Goal: Book appointment/travel/reservation

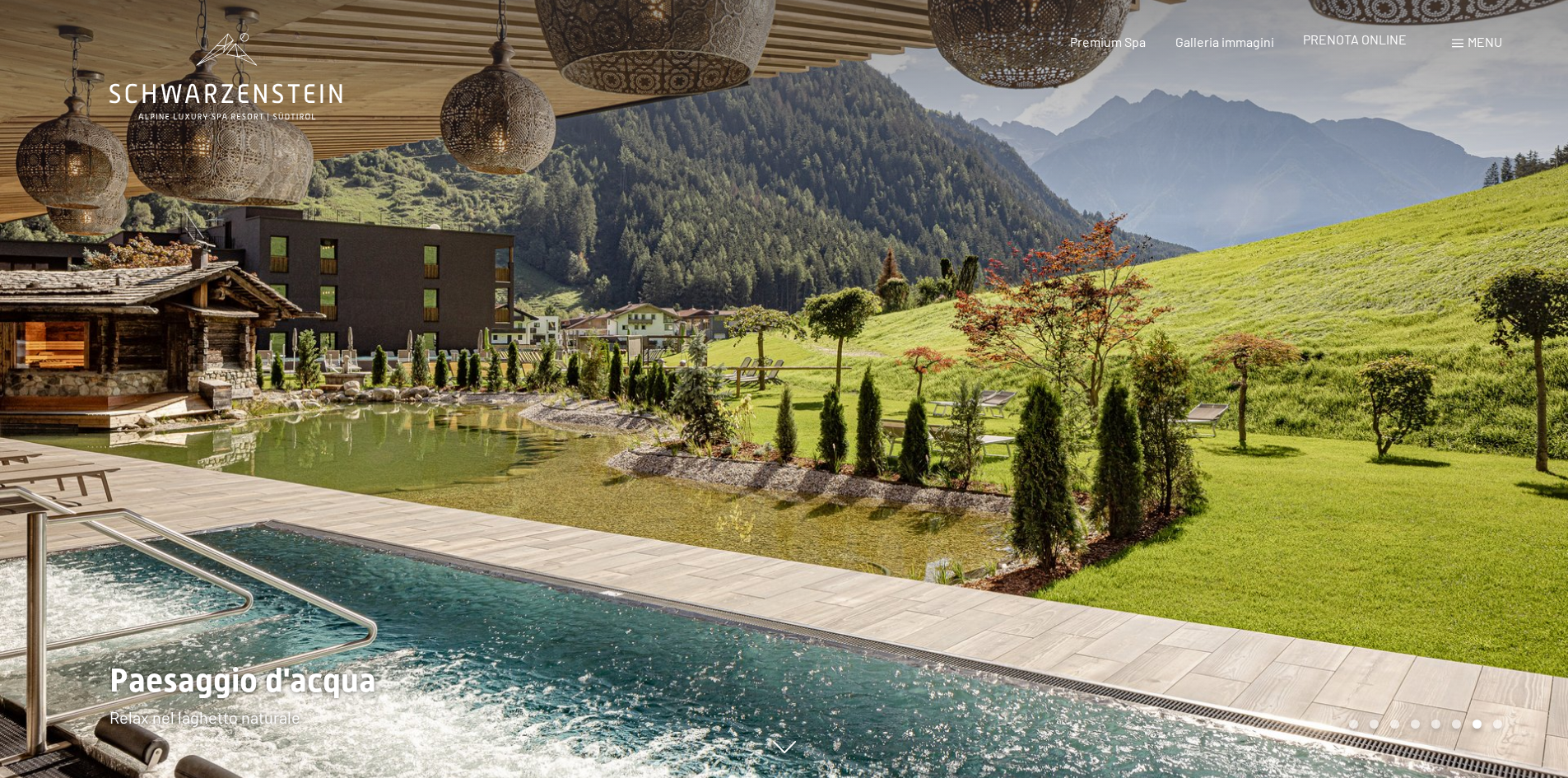
click at [1373, 43] on span "PRENOTA ONLINE" at bounding box center [1355, 39] width 104 height 16
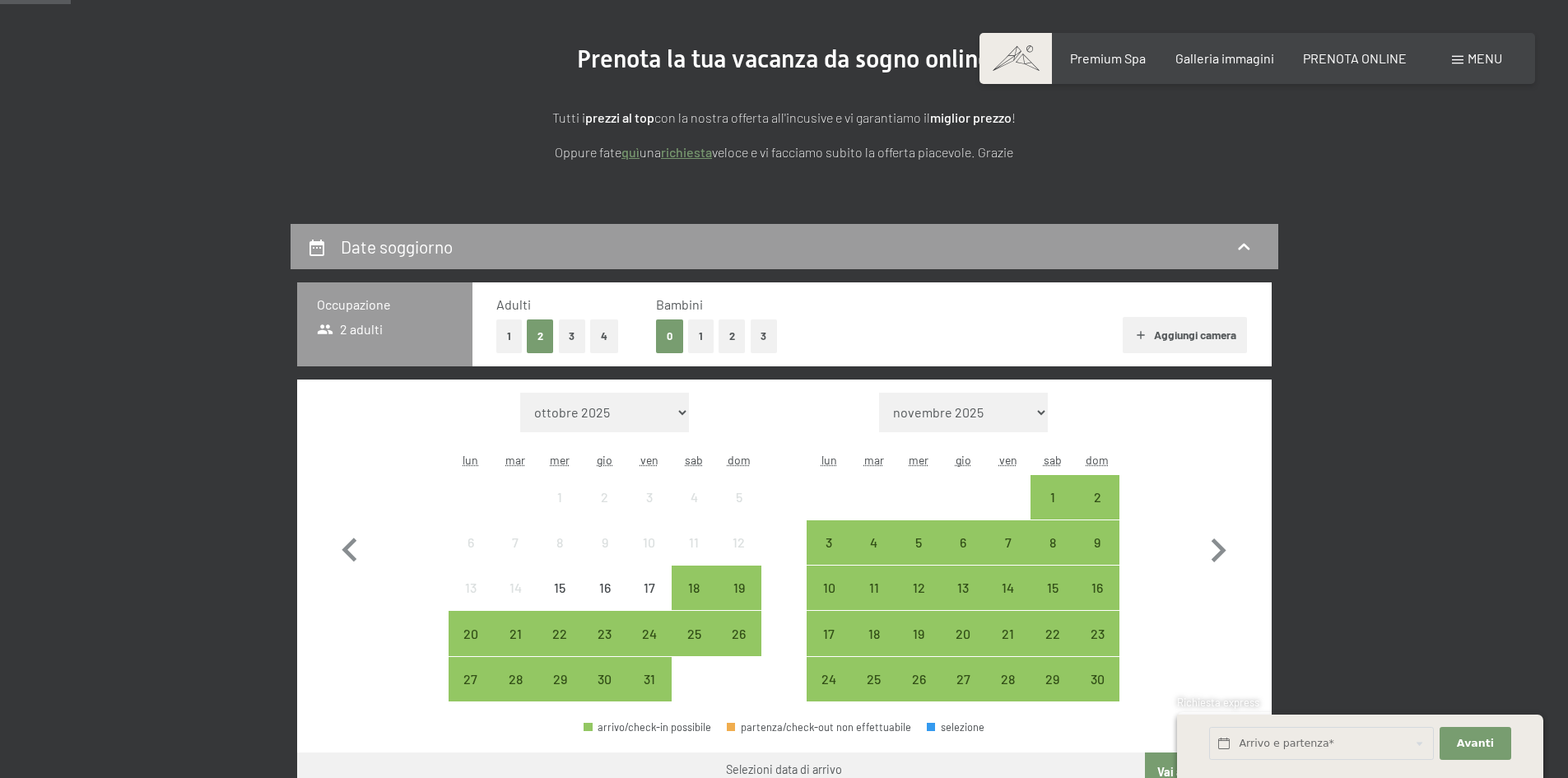
scroll to position [329, 0]
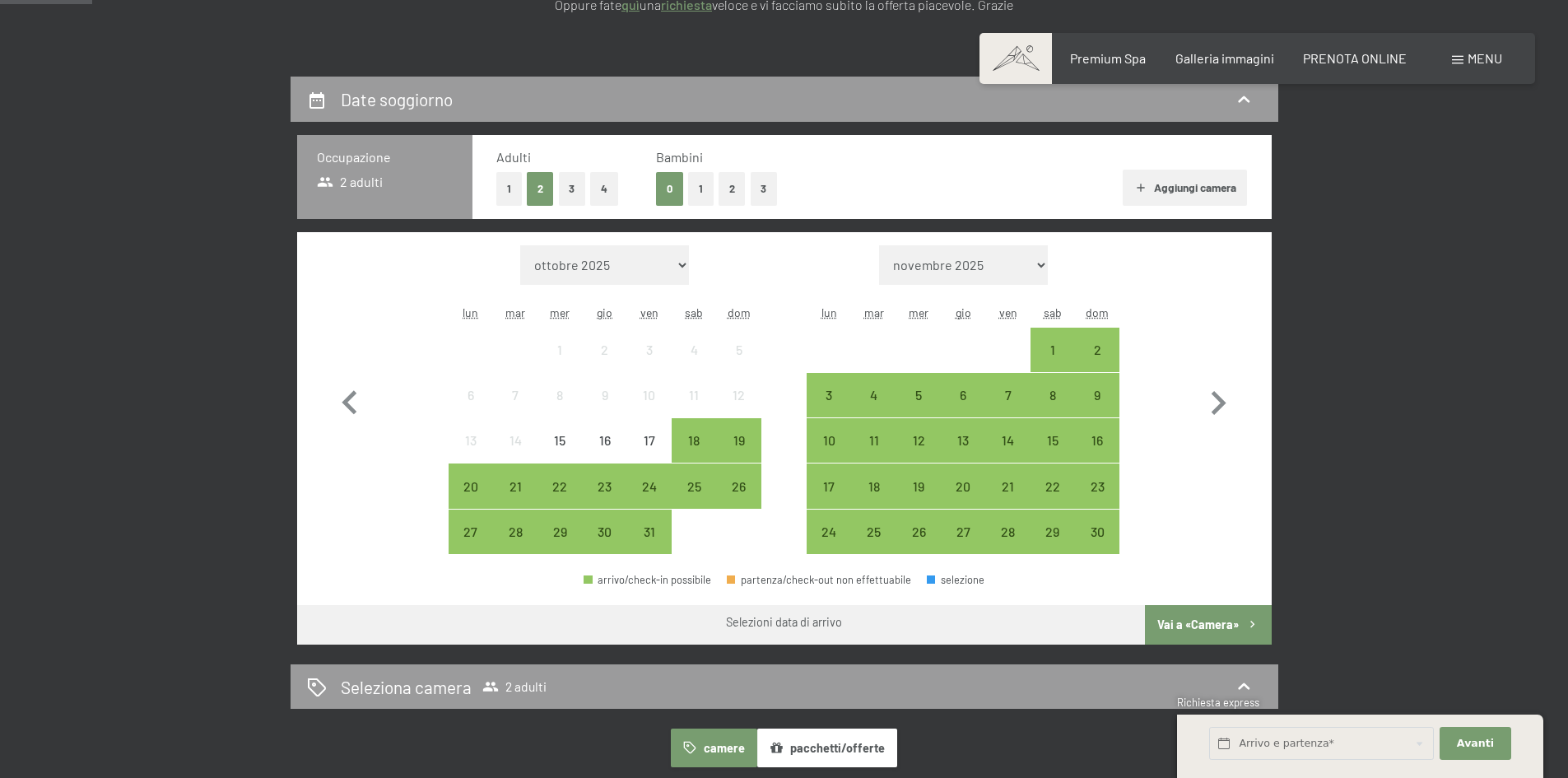
click at [701, 431] on span "Consenso marketing*" at bounding box center [688, 437] width 124 height 17
click at [618, 431] on input "Consenso marketing*" at bounding box center [610, 437] width 17 height 17
click at [694, 442] on span "Consenso marketing*" at bounding box center [688, 437] width 124 height 17
click at [618, 442] on input "Consenso marketing*" at bounding box center [610, 437] width 17 height 17
click at [695, 447] on div "18" at bounding box center [693, 454] width 41 height 41
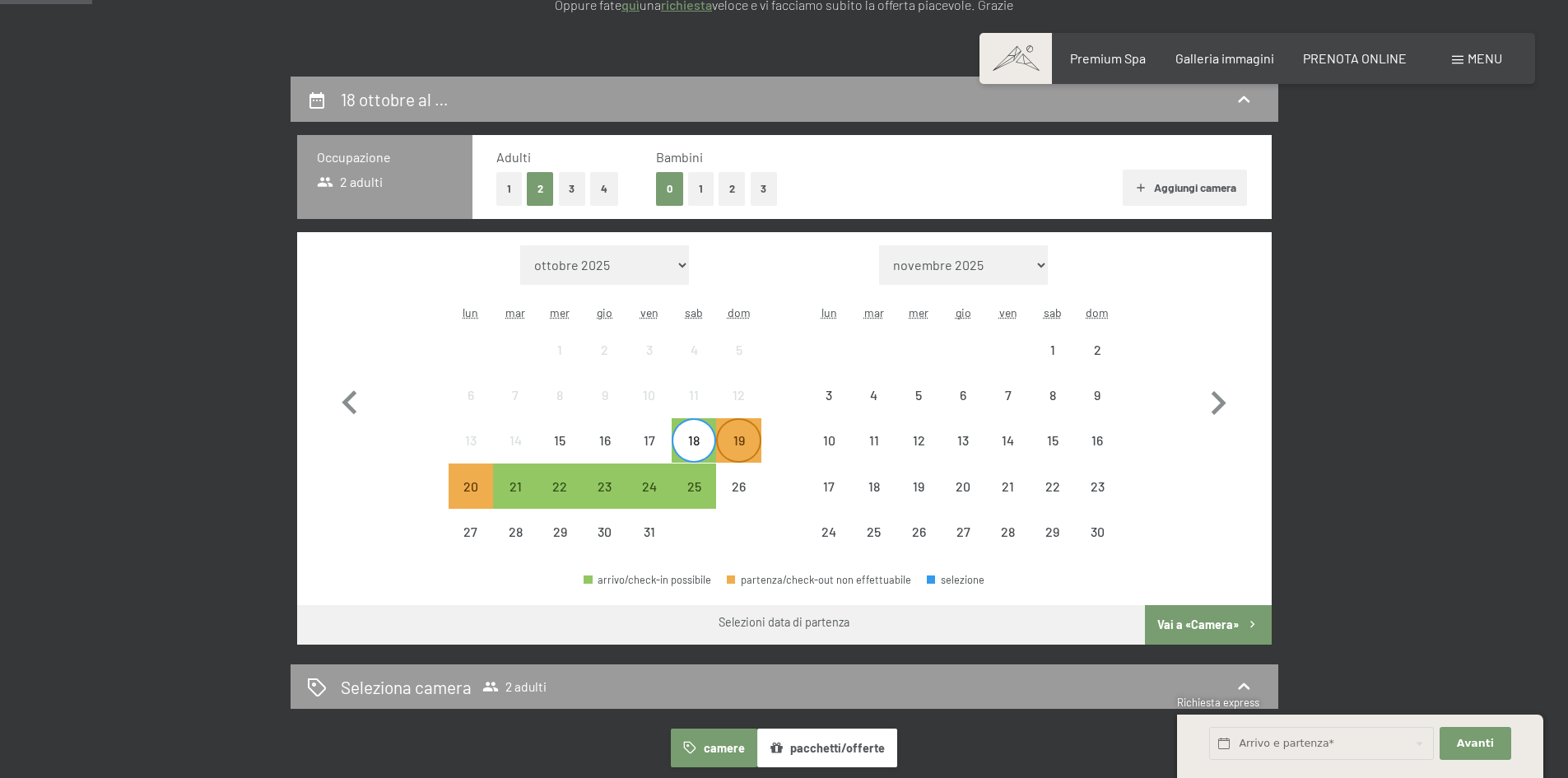
click at [741, 445] on div "19" at bounding box center [738, 454] width 41 height 41
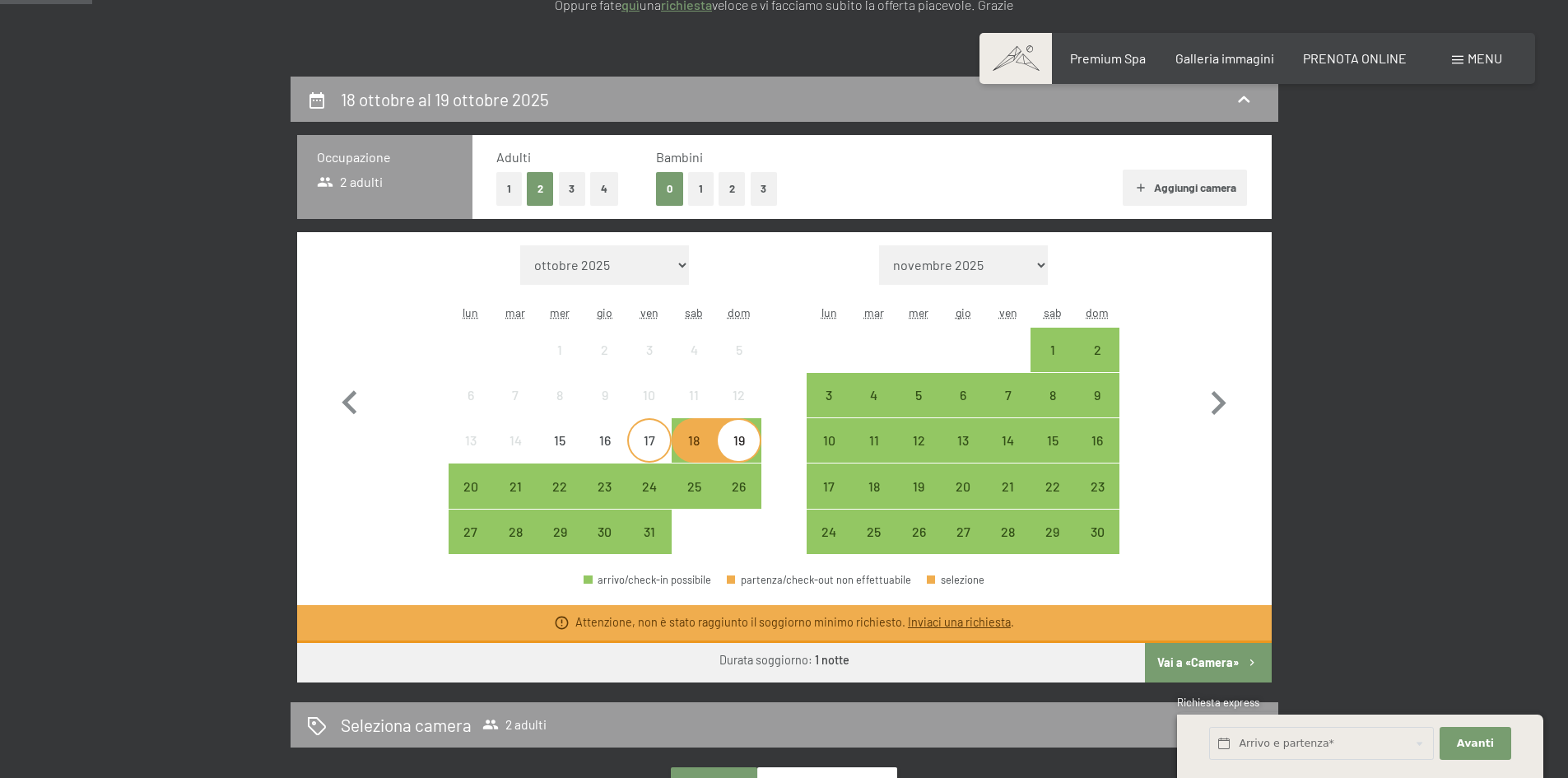
click at [654, 452] on div "17" at bounding box center [649, 454] width 41 height 41
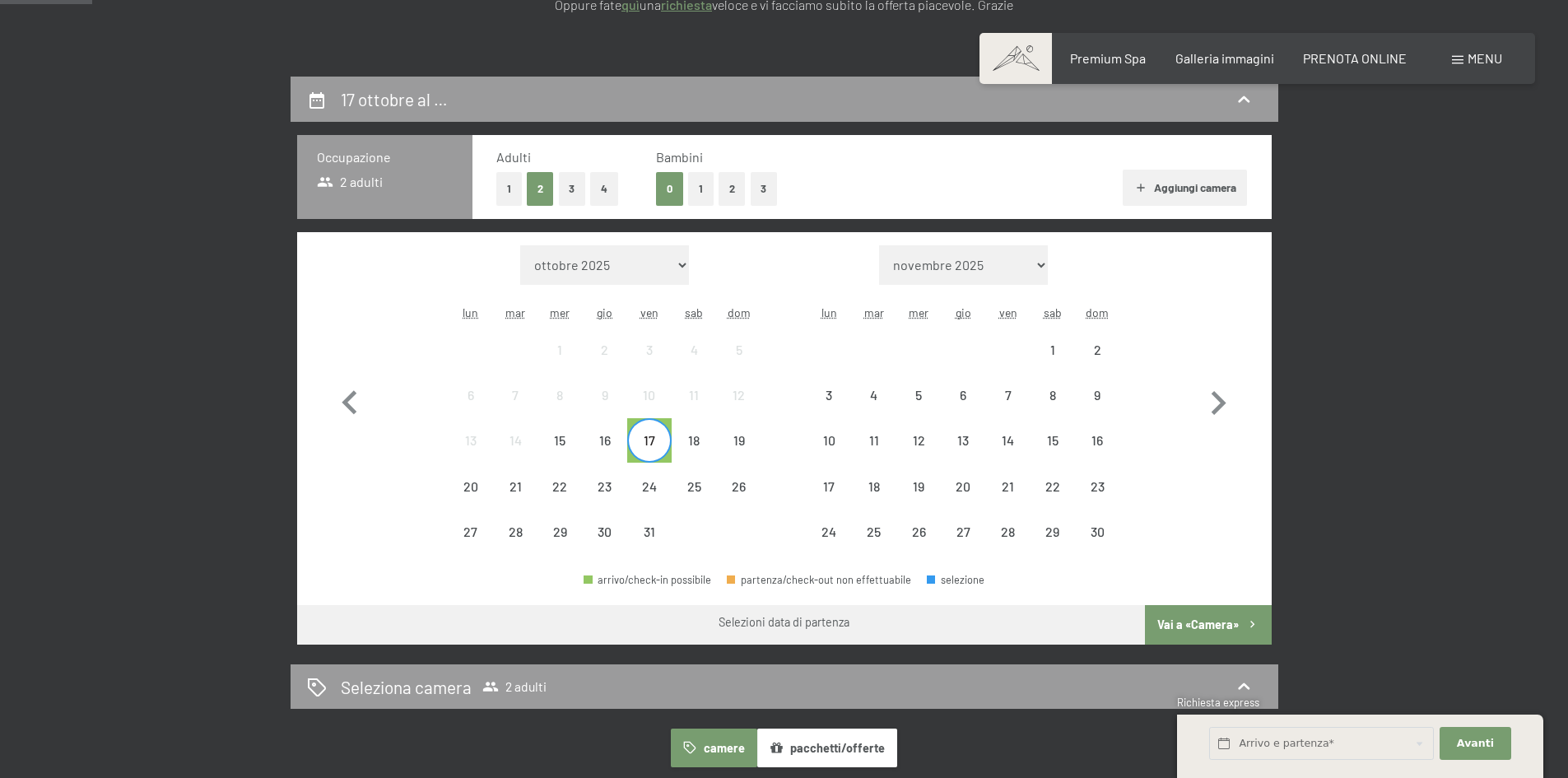
click at [726, 443] on span "Consenso marketing*" at bounding box center [688, 437] width 124 height 17
click at [618, 443] on input "Consenso marketing*" at bounding box center [610, 437] width 17 height 17
click at [738, 442] on div "19" at bounding box center [738, 454] width 41 height 41
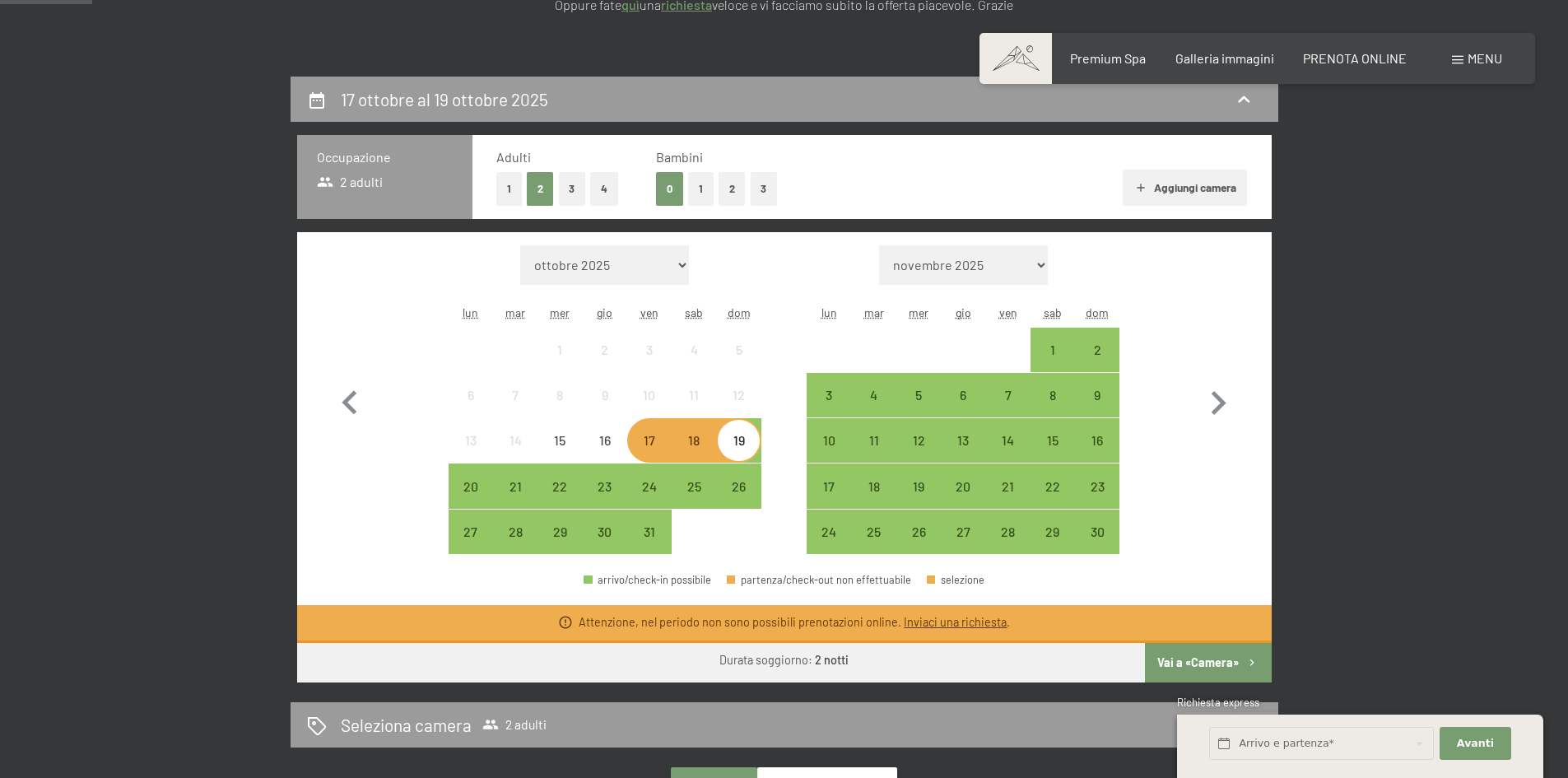
click at [648, 439] on span "Consenso marketing*" at bounding box center [688, 437] width 124 height 17
click at [618, 439] on input "Consenso marketing*" at bounding box center [610, 437] width 17 height 17
click at [647, 443] on span "Consenso marketing*" at bounding box center [688, 437] width 124 height 17
click at [618, 443] on input "Consenso marketing*" at bounding box center [610, 437] width 17 height 17
checkbox input "false"
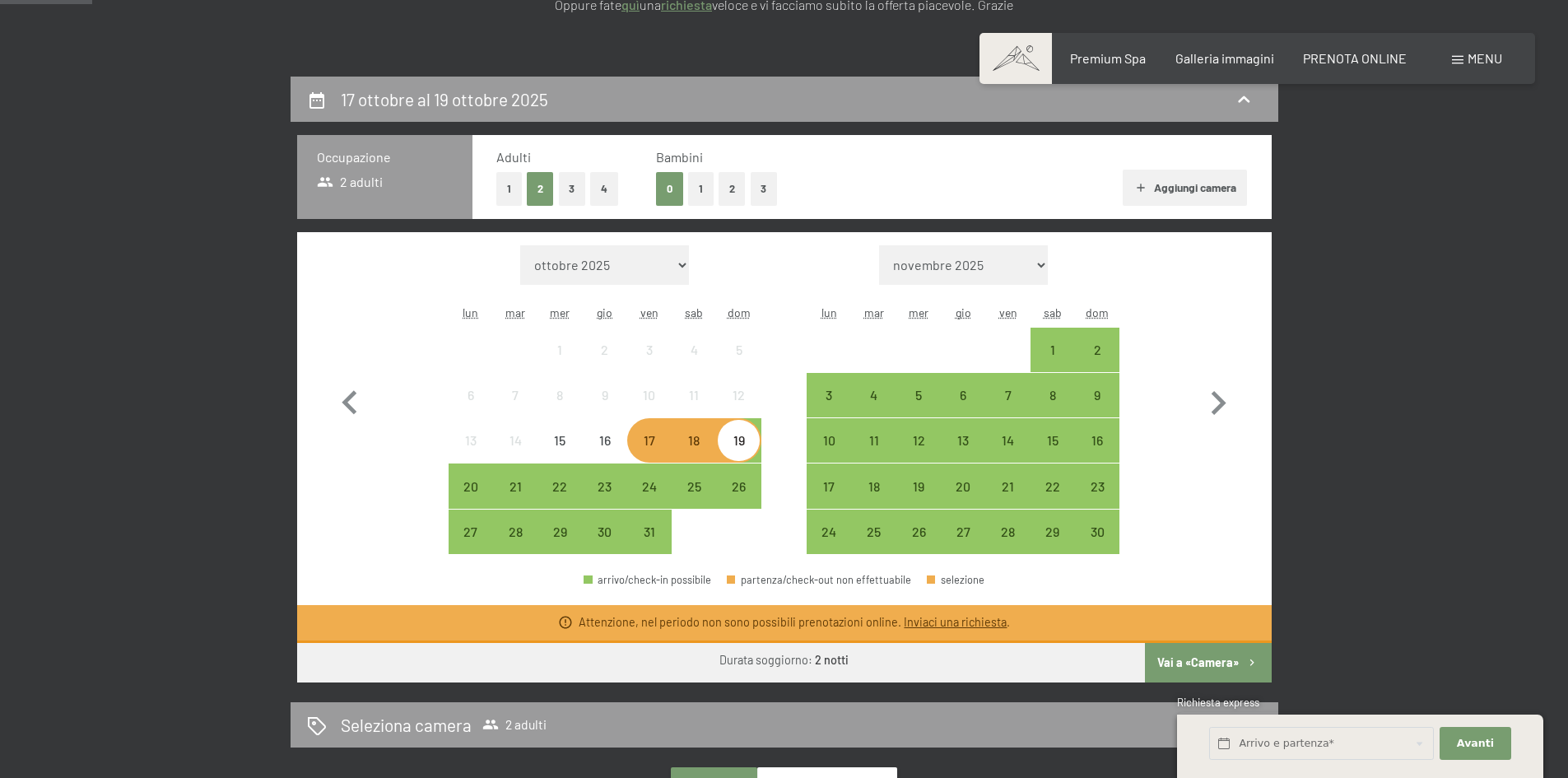
click at [106, 419] on div "17 ottobre al 19 ottobre 2025 Occupazione 2 adulti Adulti 1 2 3 4 Bambini 0 1 2…" at bounding box center [784, 590] width 1568 height 1029
